Goal: Communication & Community: Answer question/provide support

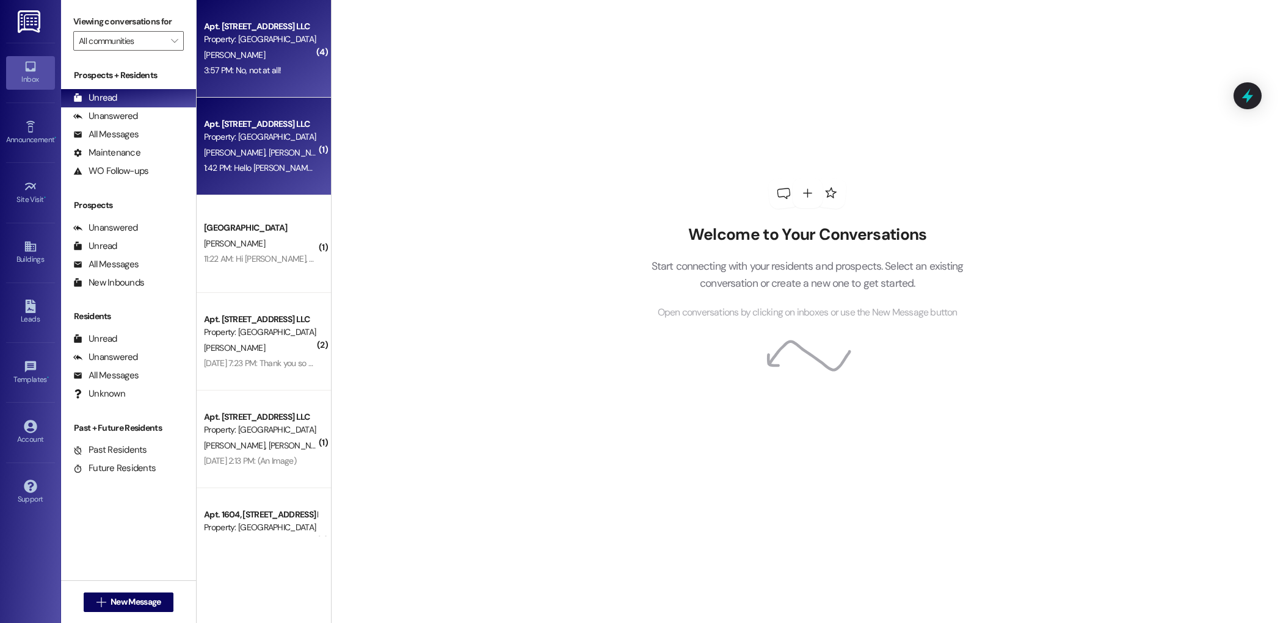
click at [261, 144] on div "Apt. [STREET_ADDRESS] LLC Property: [GEOGRAPHIC_DATA]" at bounding box center [260, 131] width 115 height 29
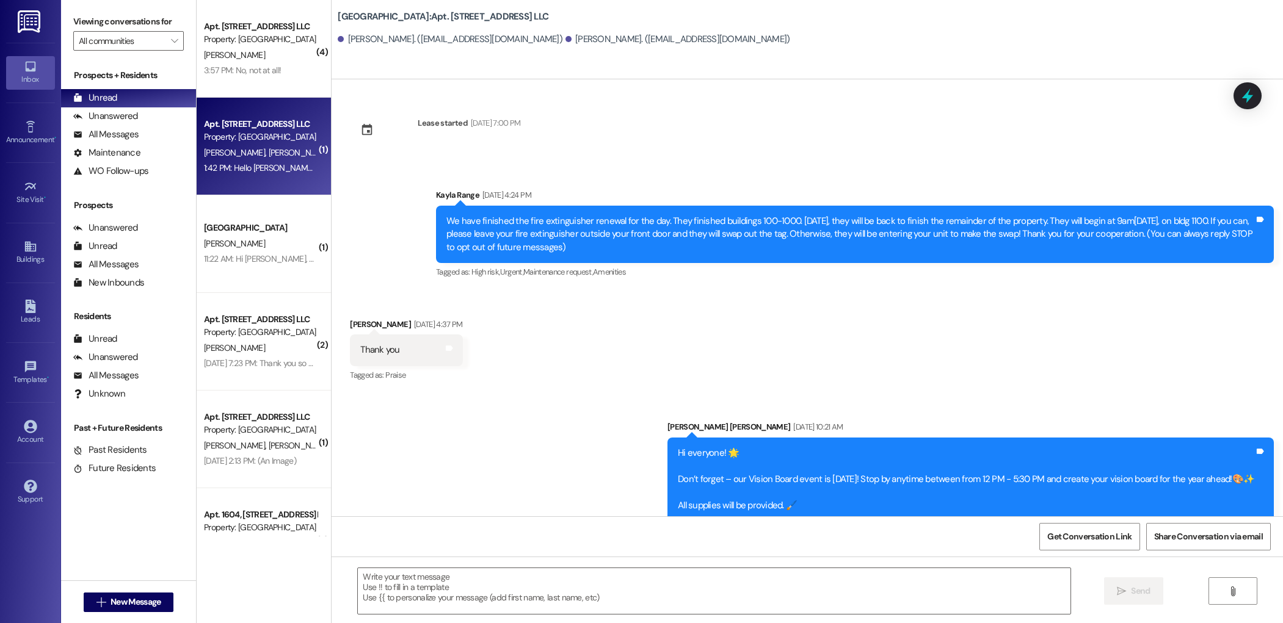
scroll to position [10415, 0]
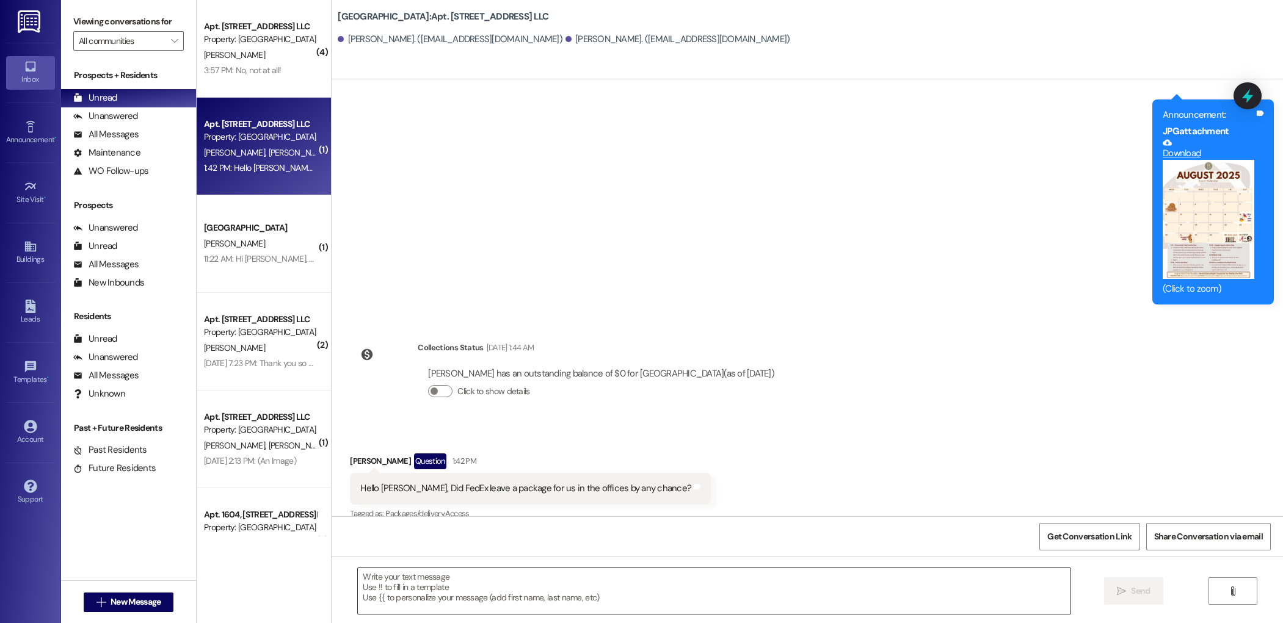
click at [468, 590] on textarea at bounding box center [714, 592] width 712 height 46
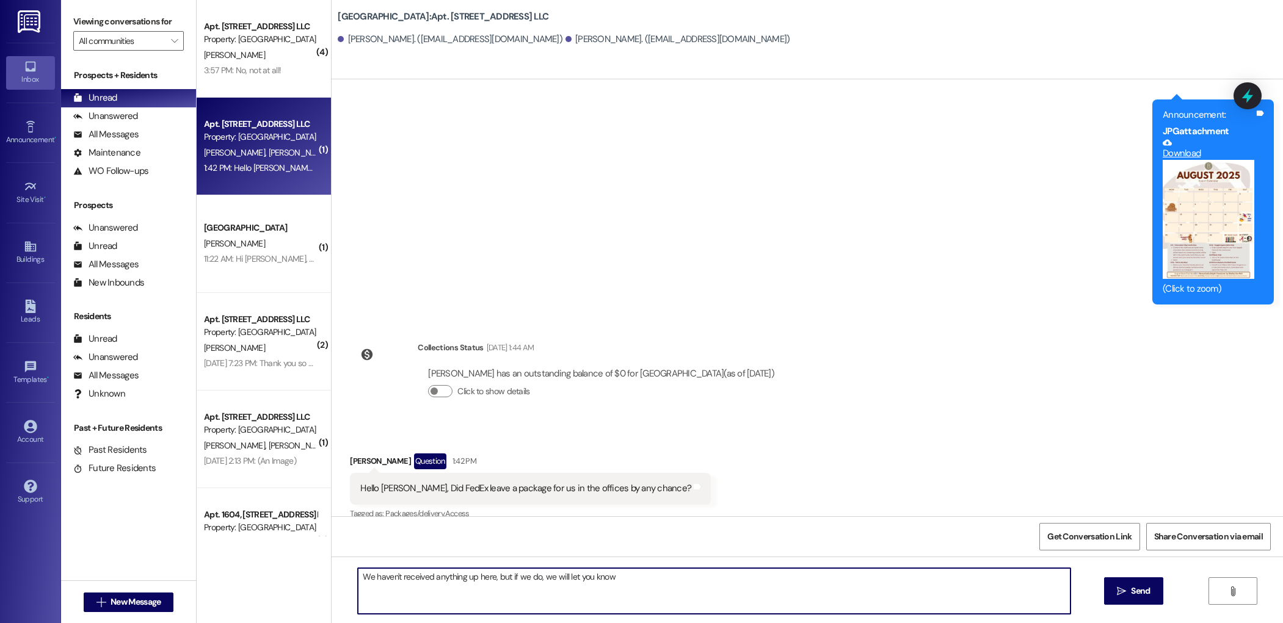
type textarea "We haven't received anything up here, but if we do, we will let you know!"
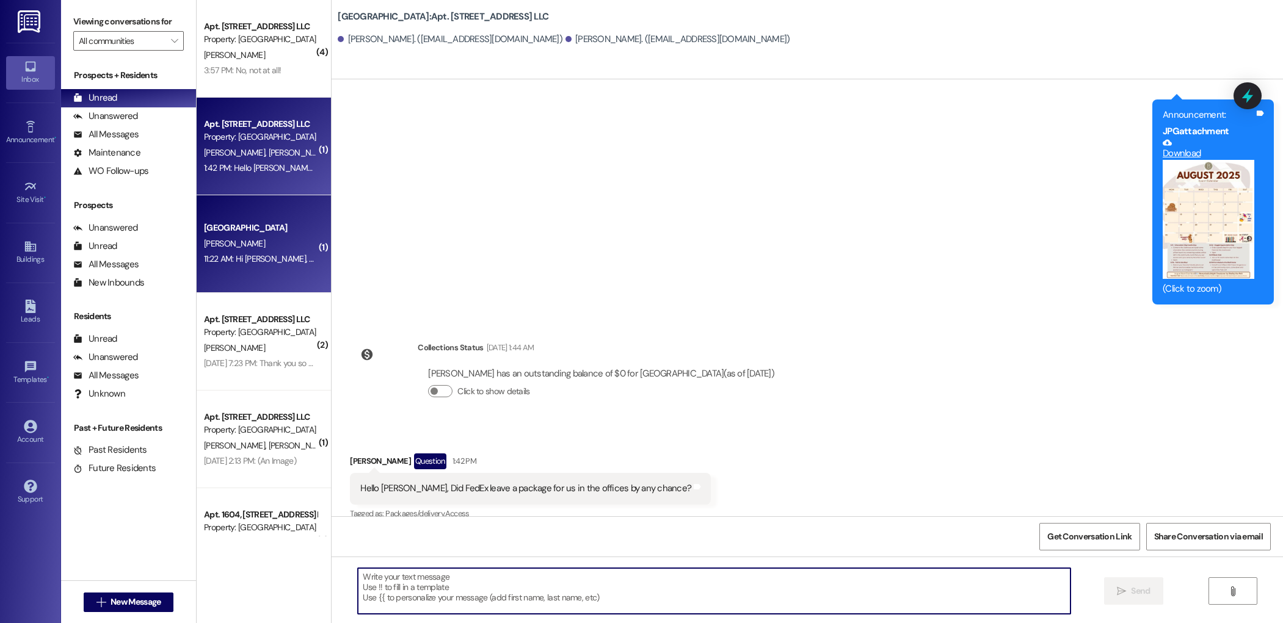
click at [228, 245] on div "[PERSON_NAME]" at bounding box center [260, 243] width 115 height 15
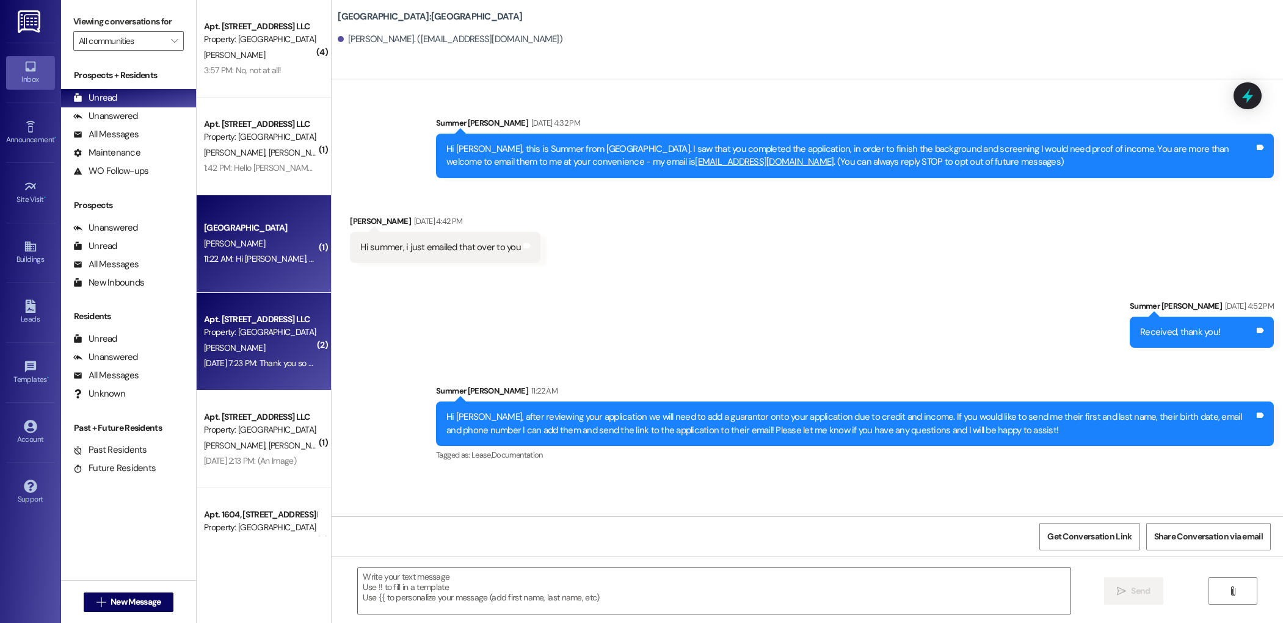
scroll to position [0, 0]
click at [272, 330] on div "Property: [GEOGRAPHIC_DATA]" at bounding box center [260, 332] width 113 height 13
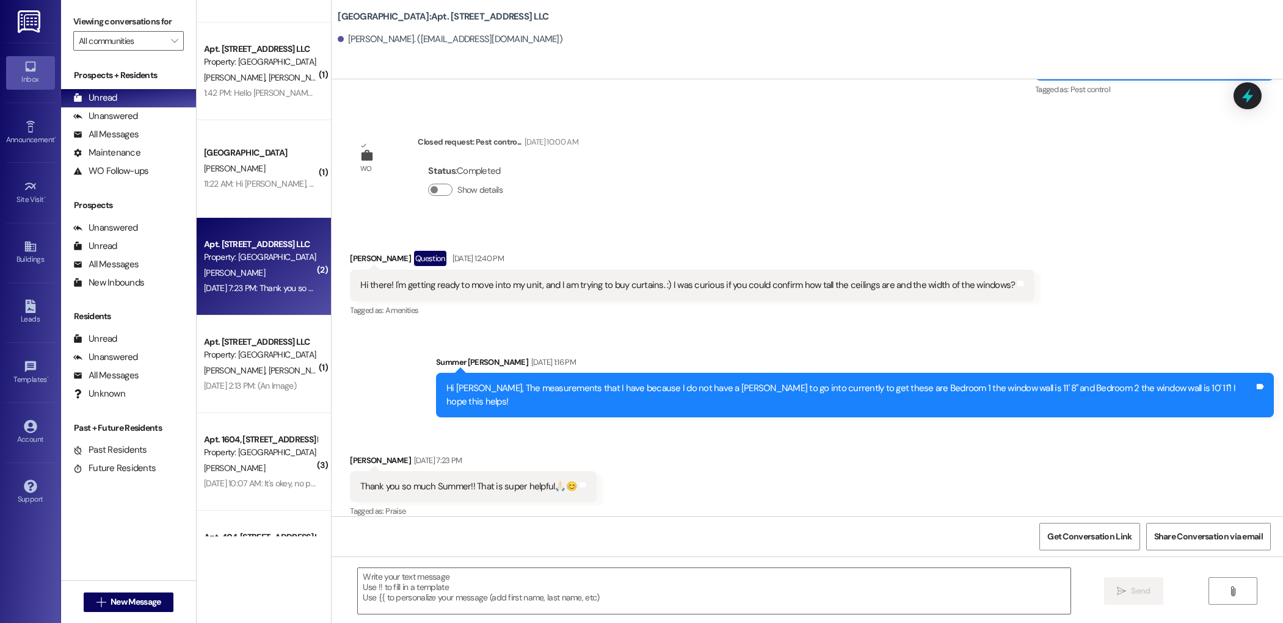
scroll to position [827, 0]
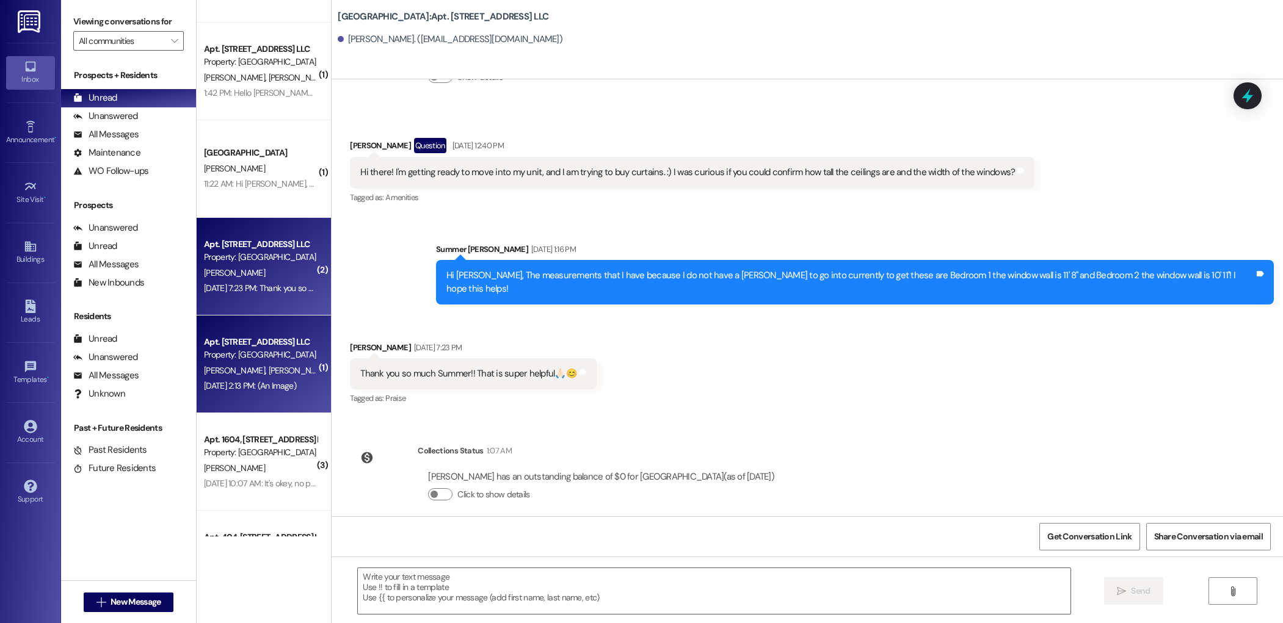
click at [269, 365] on span "[PERSON_NAME]" at bounding box center [299, 370] width 61 height 11
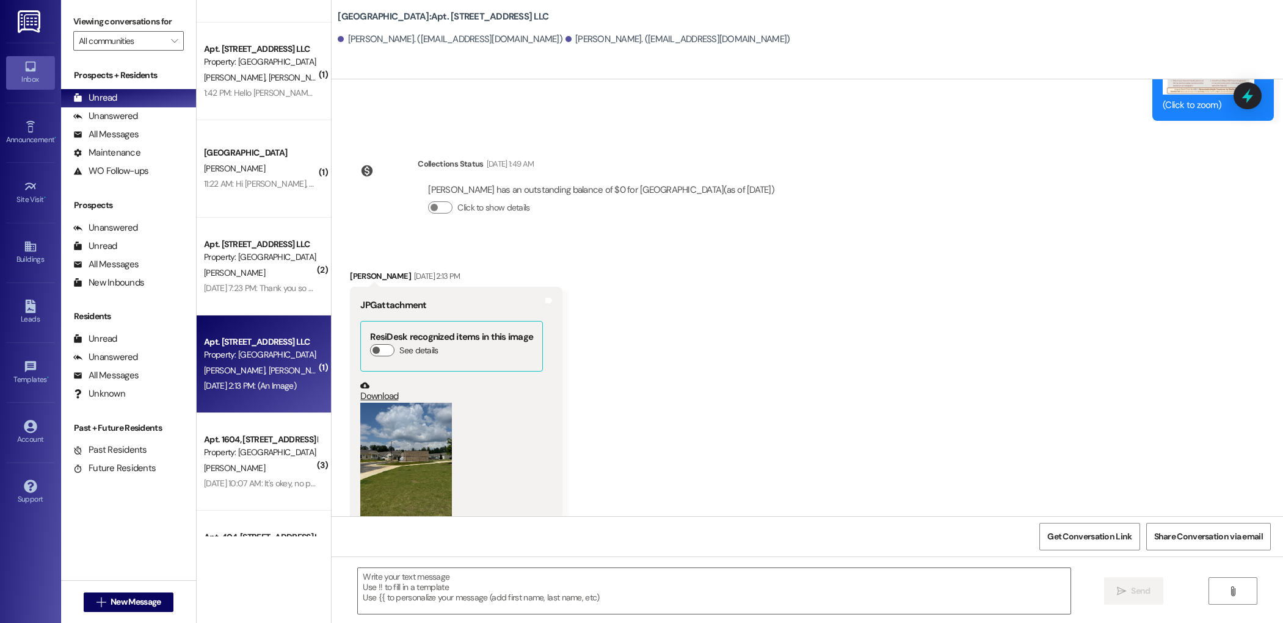
scroll to position [21650, 0]
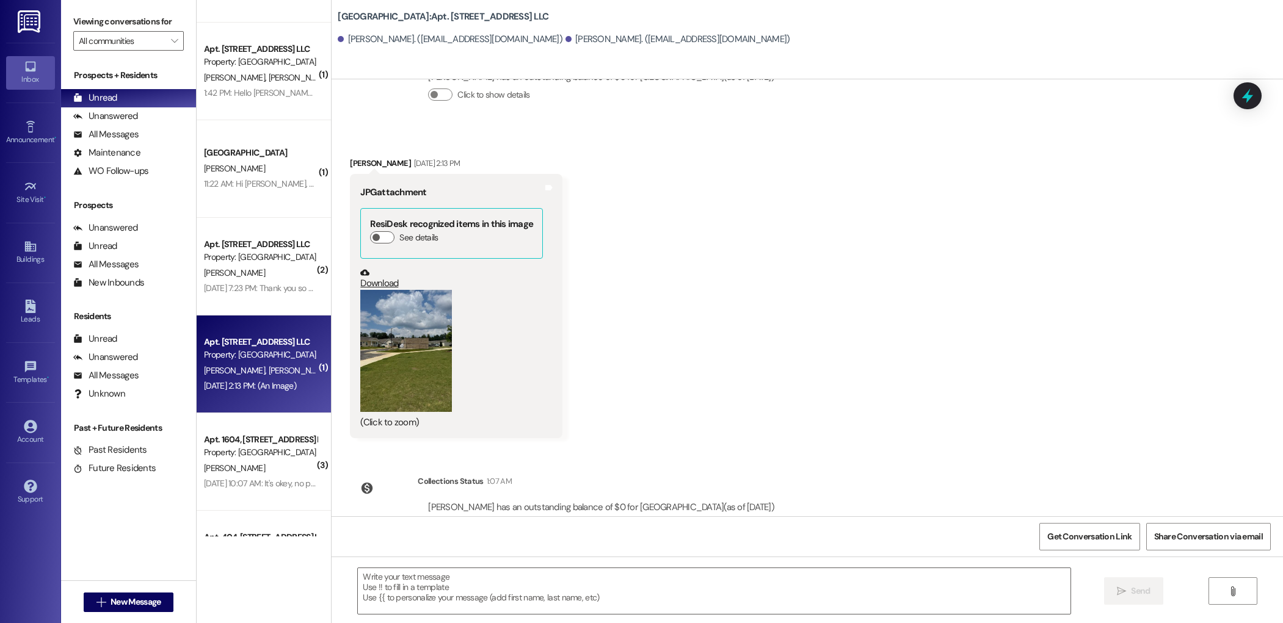
click at [392, 314] on button "Zoom image" at bounding box center [406, 351] width 92 height 122
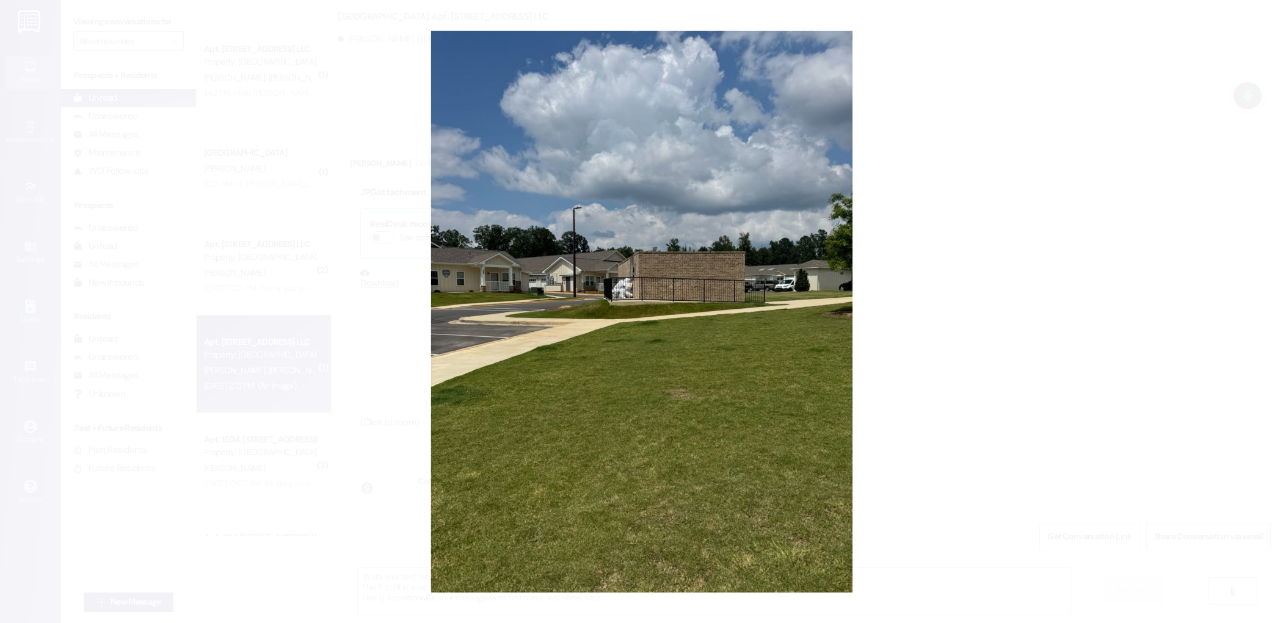
click at [898, 214] on button "Unzoom image" at bounding box center [641, 311] width 1283 height 623
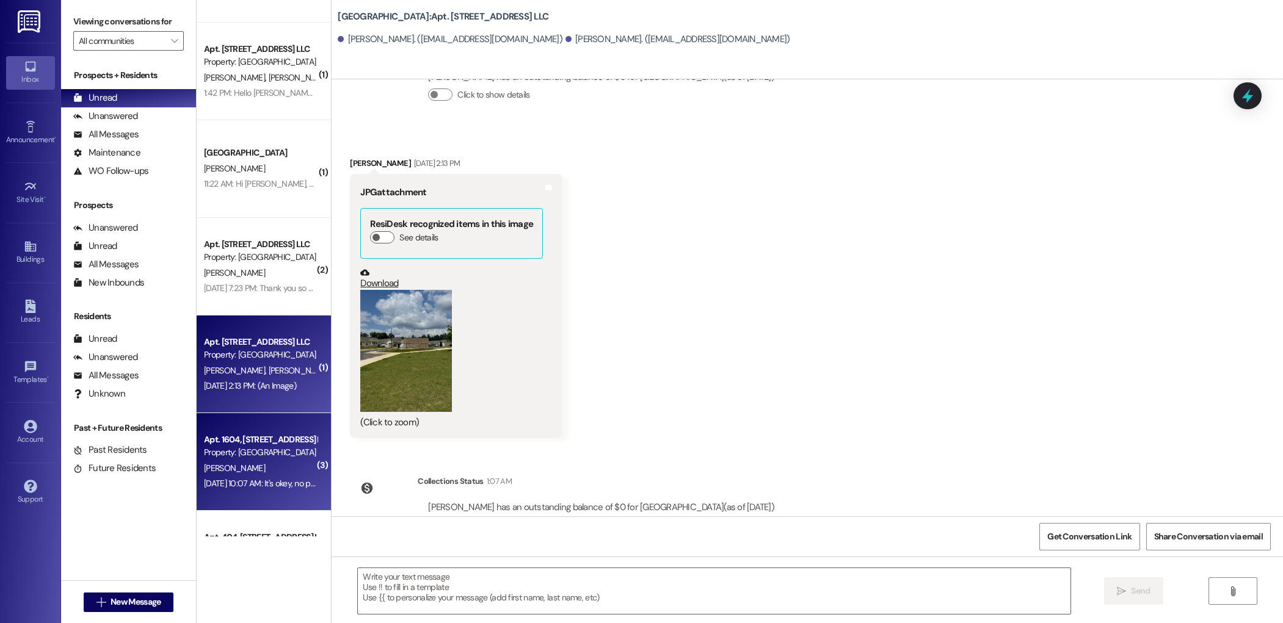
click at [241, 474] on div "[PERSON_NAME]" at bounding box center [260, 468] width 115 height 15
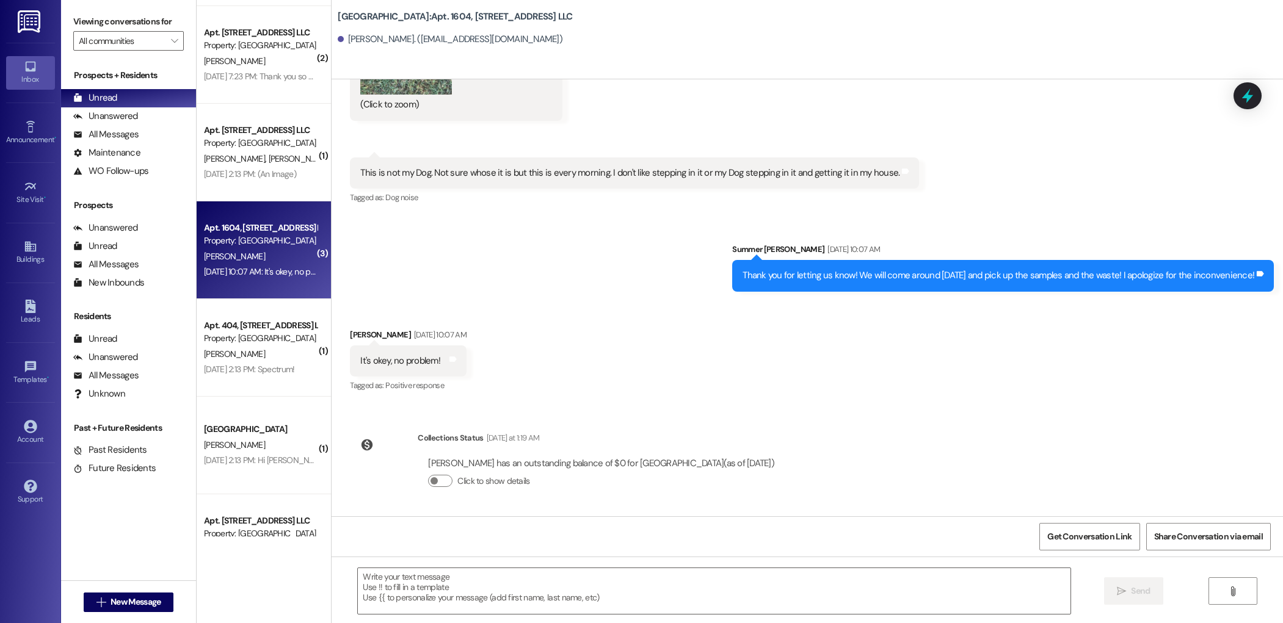
scroll to position [7984, 0]
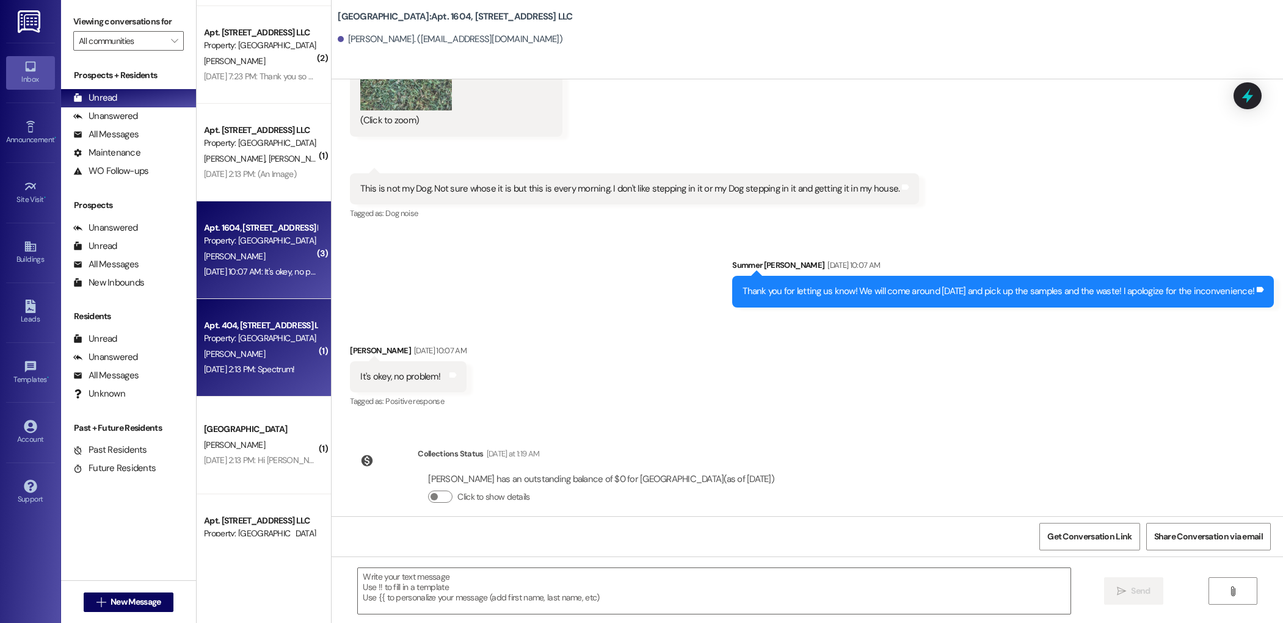
click at [257, 357] on div "[PERSON_NAME]" at bounding box center [260, 354] width 115 height 15
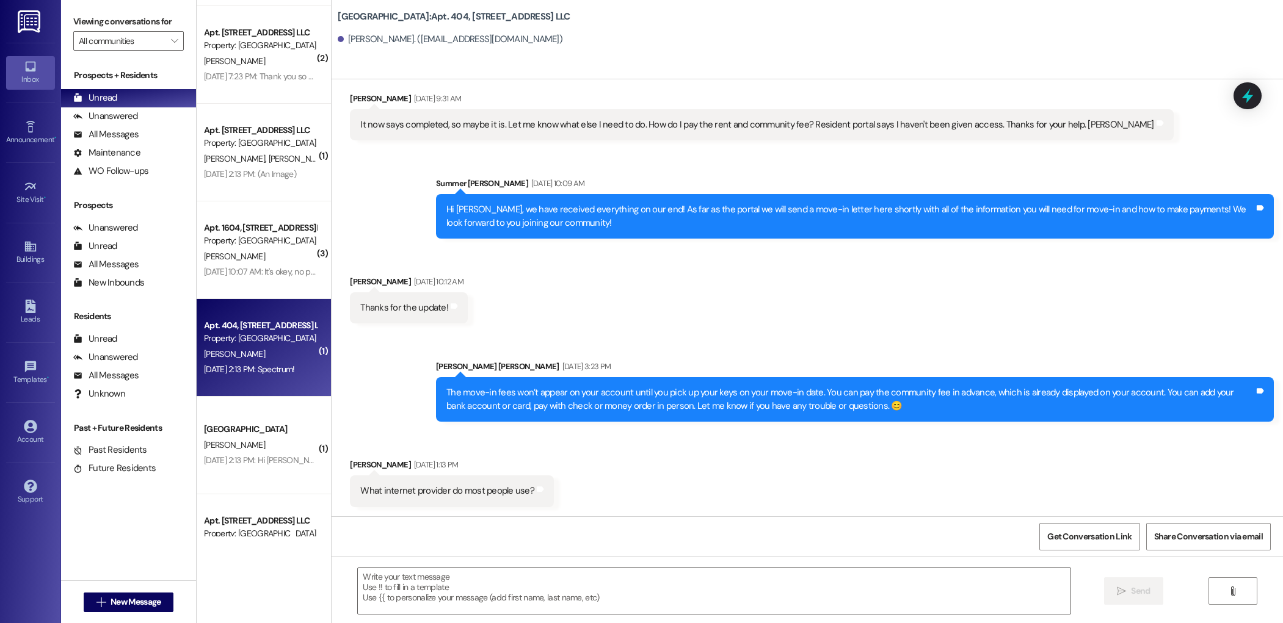
scroll to position [2114, 0]
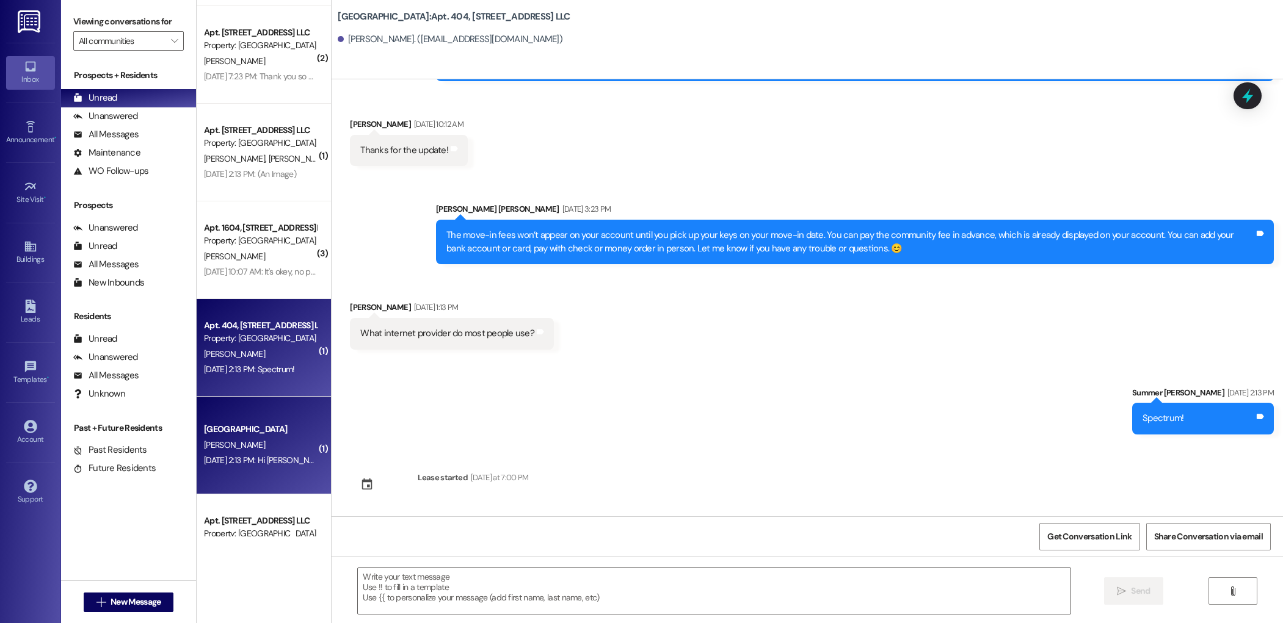
click at [247, 432] on div "[GEOGRAPHIC_DATA]" at bounding box center [260, 429] width 113 height 13
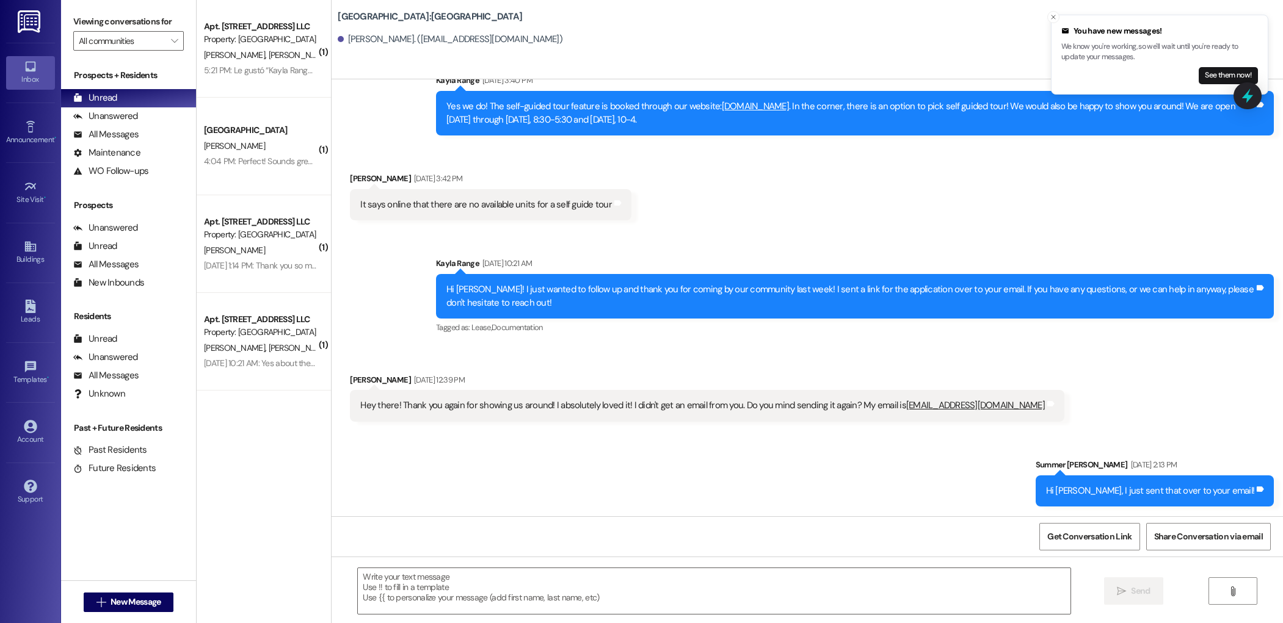
scroll to position [0, 0]
